Goal: Task Accomplishment & Management: Manage account settings

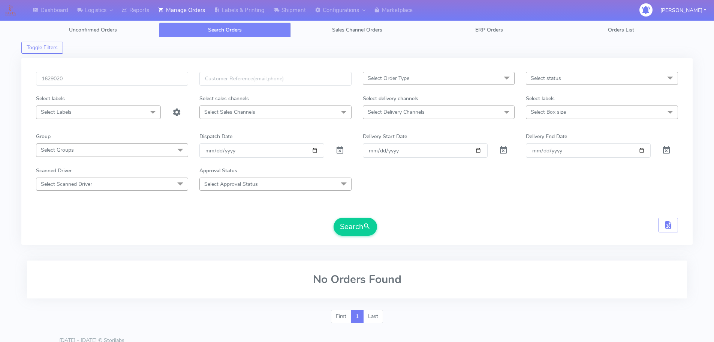
click at [176, 76] on input "1629020" at bounding box center [112, 79] width 152 height 14
click at [334, 218] on button "Search" at bounding box center [356, 227] width 44 height 18
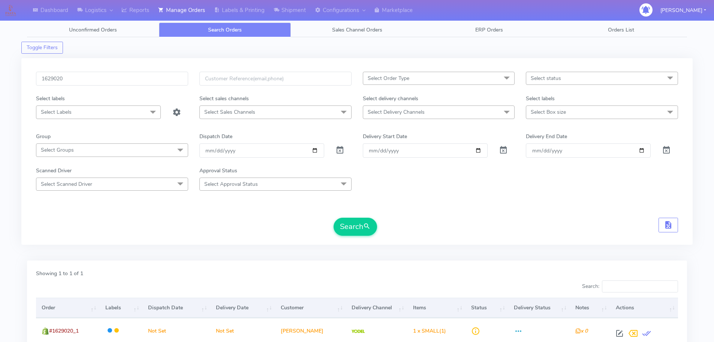
click at [525, 231] on div "Search" at bounding box center [357, 227] width 642 height 18
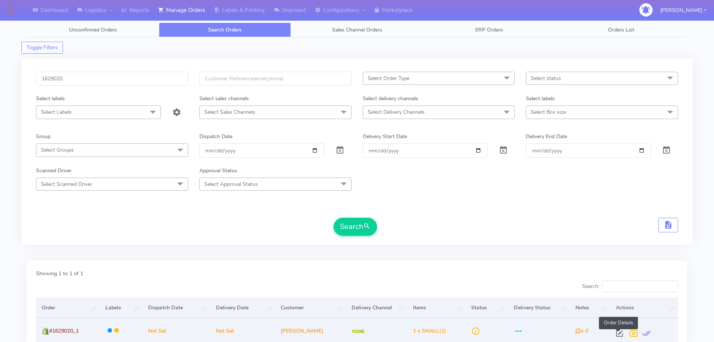
click at [615, 332] on span at bounding box center [620, 334] width 14 height 7
select select "5"
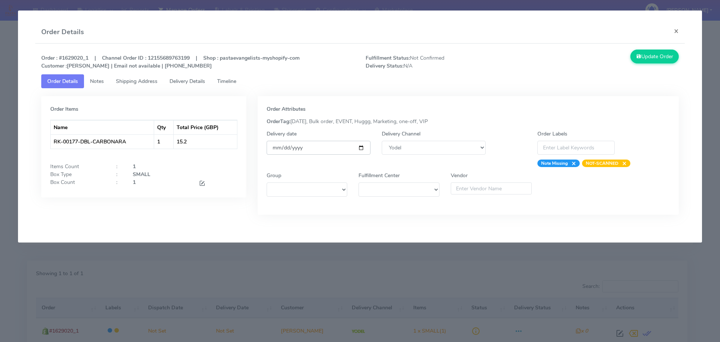
click at [362, 148] on input "date" at bounding box center [319, 148] width 104 height 14
type input "[DATE]"
click at [230, 83] on span "Timeline" at bounding box center [226, 81] width 19 height 7
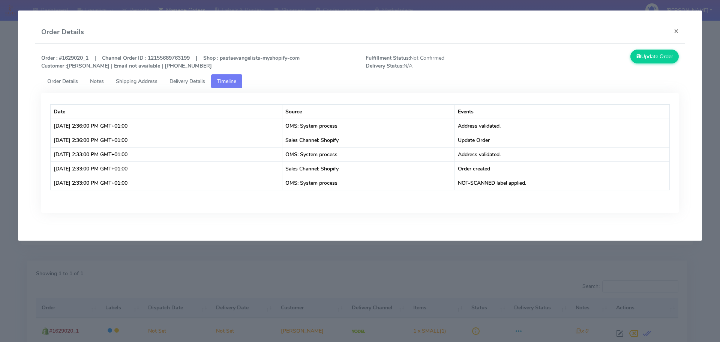
click at [55, 86] on link "Order Details" at bounding box center [62, 81] width 43 height 14
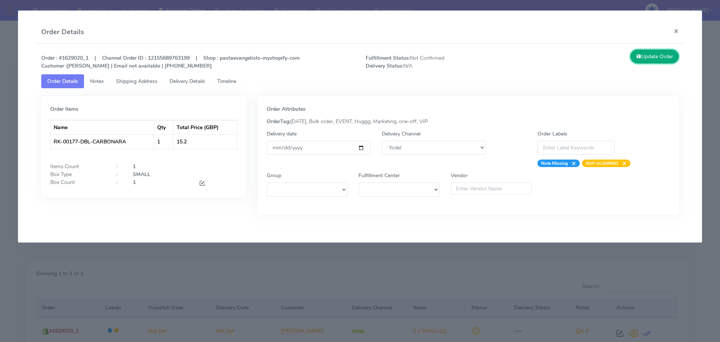
click at [655, 56] on button "Update Order" at bounding box center [654, 57] width 49 height 14
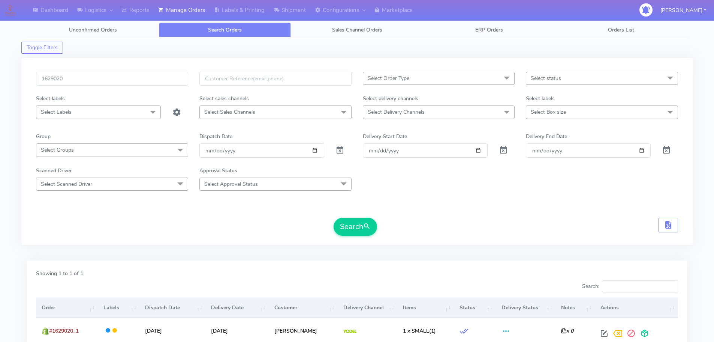
click at [206, 219] on div "Search" at bounding box center [357, 227] width 642 height 18
click at [276, 236] on div "1629020 Select Order Type Select All MEALS ATAVI One Off Pasta Club Gift Kit Ev…" at bounding box center [357, 156] width 654 height 168
click at [175, 83] on input "1629020" at bounding box center [112, 79] width 152 height 14
click at [174, 83] on input "1629020" at bounding box center [112, 79] width 152 height 14
paste input "8675"
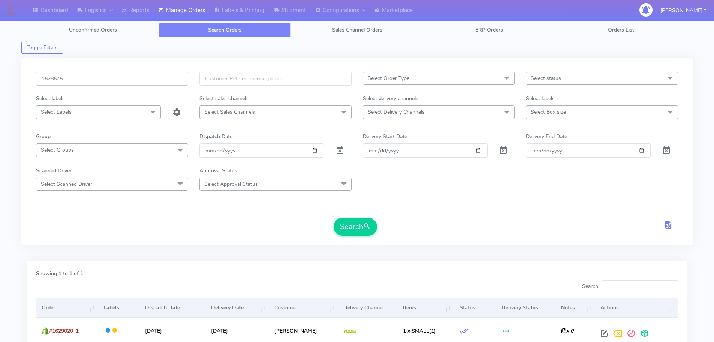
type input "1628675"
click at [334, 218] on button "Search" at bounding box center [356, 227] width 44 height 18
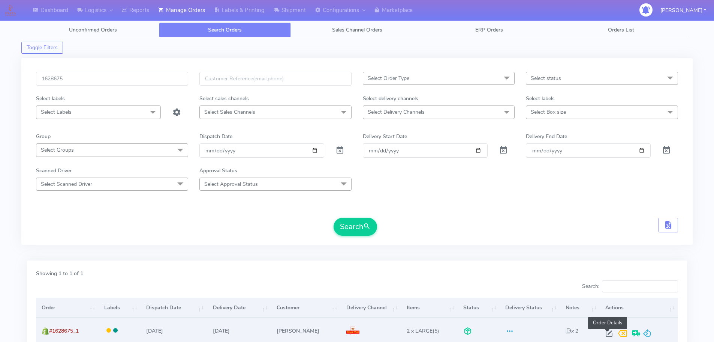
click at [605, 333] on span at bounding box center [610, 334] width 14 height 7
select select "3"
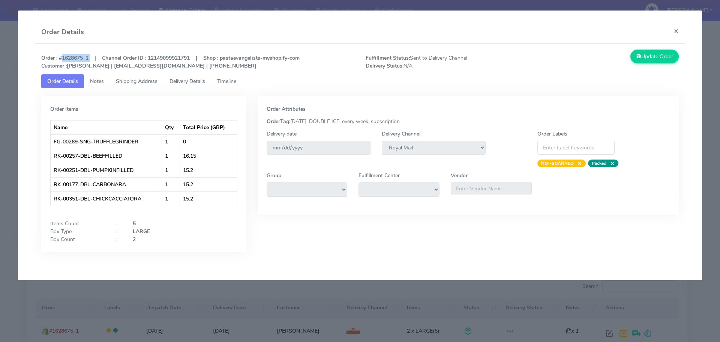
drag, startPoint x: 89, startPoint y: 57, endPoint x: 59, endPoint y: 57, distance: 30.4
click at [59, 57] on strong "Order : #1628675_1 | Channel Order ID : 12149099921791 | Shop : pastaevangelist…" at bounding box center [170, 61] width 258 height 15
copy strong "#1628675_1"
click at [502, 233] on div "Order Attributes OrderTag: [DATE], DOUBLE ICE, every week, subscription Deliver…" at bounding box center [468, 179] width 433 height 167
drag, startPoint x: 89, startPoint y: 58, endPoint x: 59, endPoint y: 56, distance: 30.0
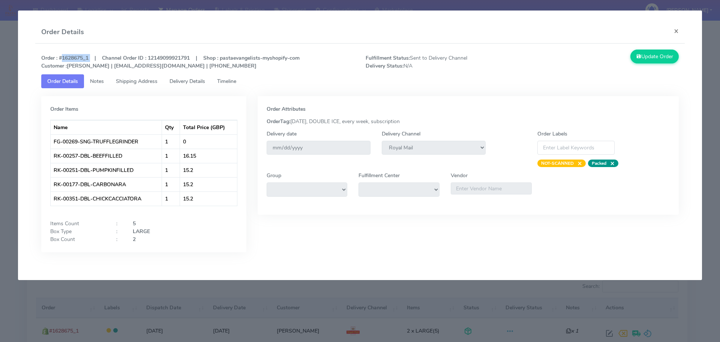
click at [59, 56] on strong "Order : #1628675_1 | Channel Order ID : 12149099921791 | Shop : pastaevangelist…" at bounding box center [170, 61] width 258 height 15
copy strong "#1628675_1"
drag, startPoint x: 276, startPoint y: 315, endPoint x: 141, endPoint y: 89, distance: 263.2
click at [276, 313] on modal-container "Order Details × Order : #1628675_1 | Channel Order ID : 12149099921791 | Shop :…" at bounding box center [360, 171] width 720 height 342
